Goal: Transaction & Acquisition: Download file/media

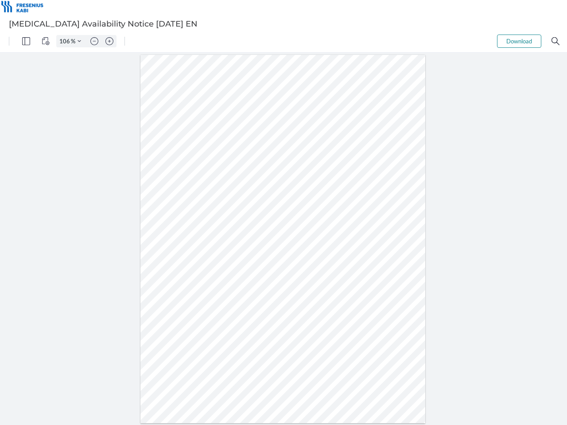
click at [26, 41] on img "Panel" at bounding box center [26, 41] width 8 height 8
click at [46, 41] on img "View Controls" at bounding box center [46, 41] width 8 height 8
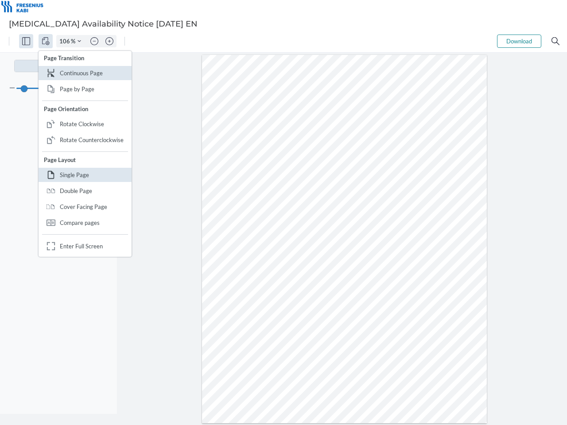
click at [66, 41] on input "106" at bounding box center [64, 41] width 14 height 8
click at [79, 41] on img "Zoom Controls" at bounding box center [79, 41] width 4 height 4
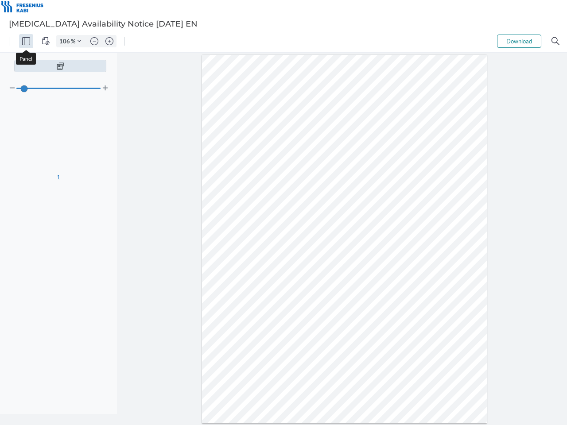
click at [94, 41] on img "Zoom out" at bounding box center [94, 41] width 8 height 8
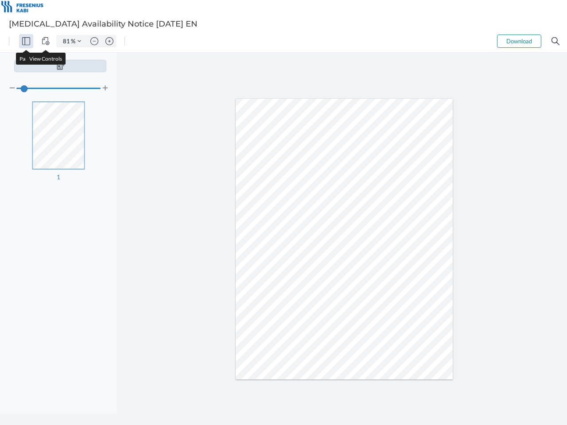
click at [109, 41] on img "Zoom in" at bounding box center [109, 41] width 8 height 8
type input "106"
click at [519, 41] on button "Download" at bounding box center [519, 41] width 44 height 13
click at [555, 41] on img "Search" at bounding box center [555, 41] width 8 height 8
